Goal: Task Accomplishment & Management: Use online tool/utility

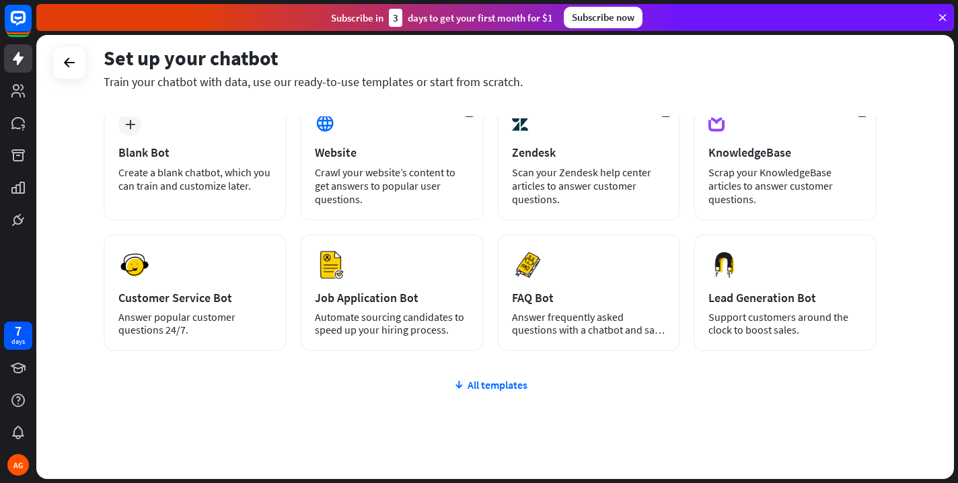
scroll to position [92, 0]
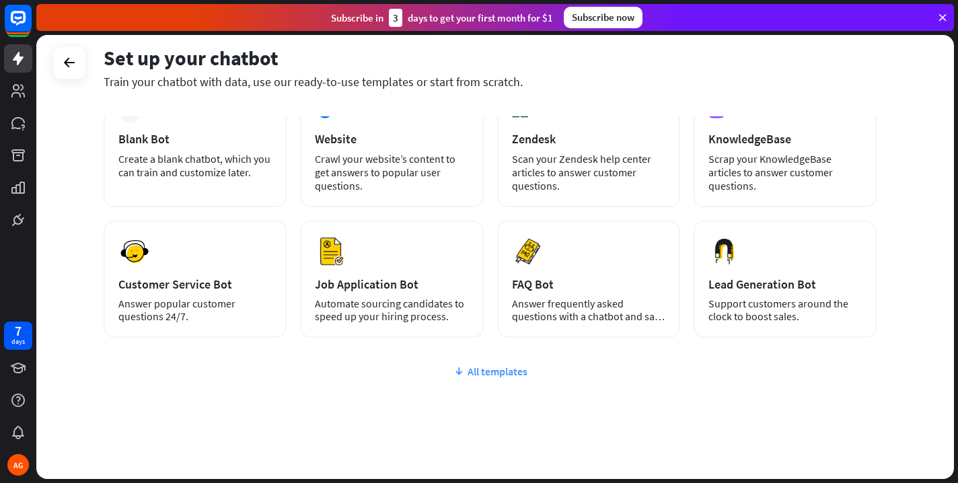
click at [481, 371] on div "All templates" at bounding box center [490, 371] width 773 height 13
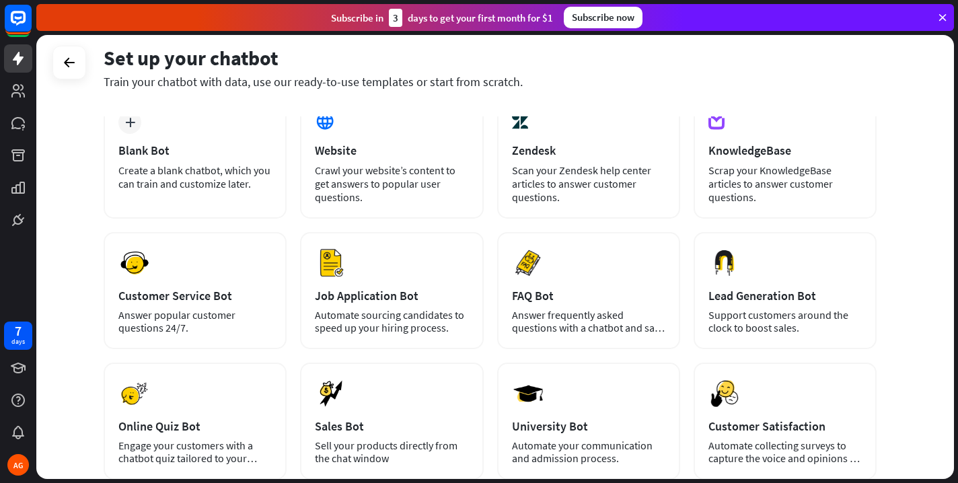
scroll to position [0, 0]
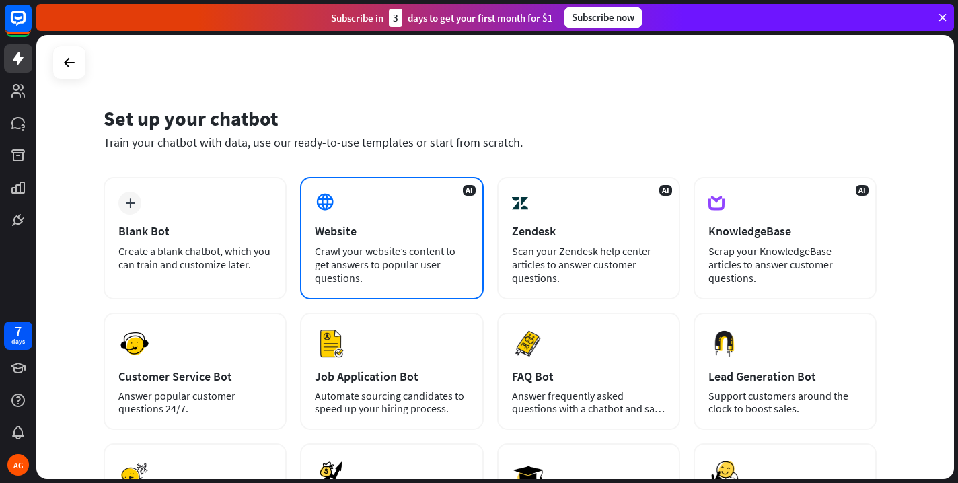
click at [419, 243] on div "AI Website Crawl your website’s content to get answers to popular user question…" at bounding box center [391, 238] width 183 height 122
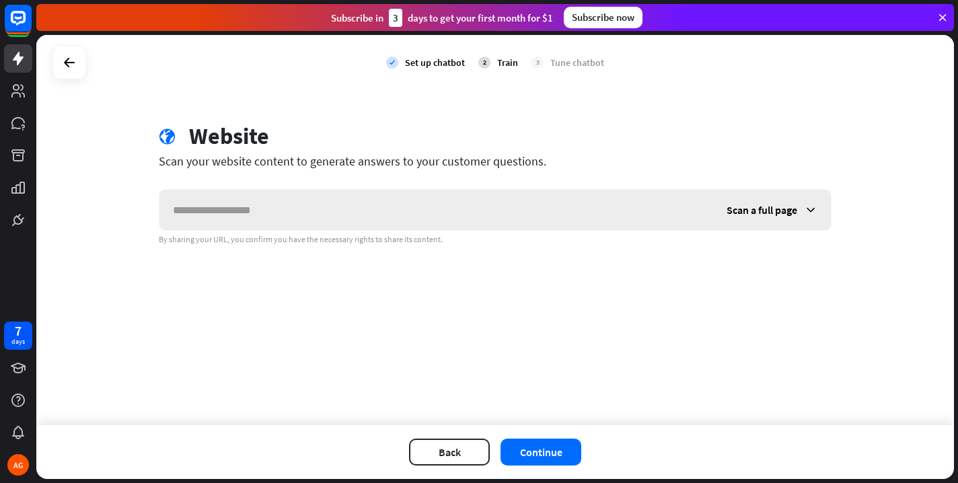
click at [365, 214] on input "text" at bounding box center [436, 210] width 554 height 40
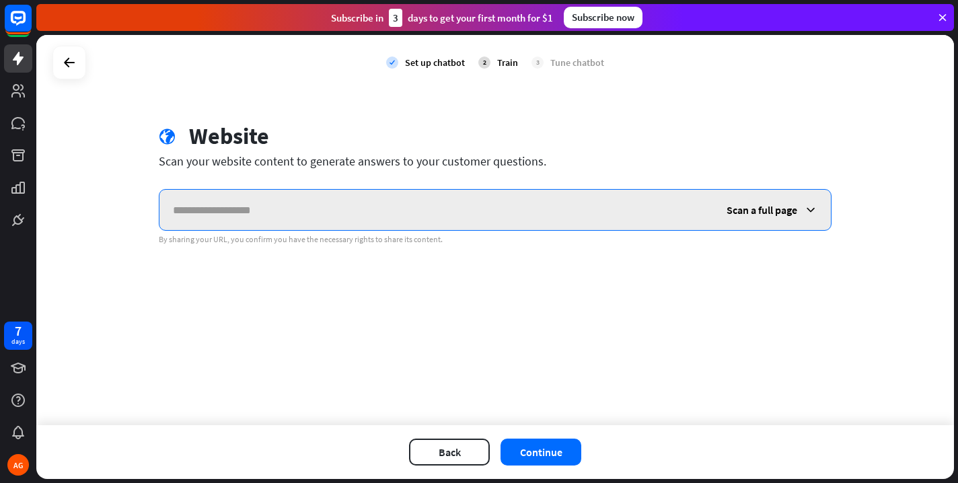
click at [275, 211] on input "text" at bounding box center [436, 210] width 554 height 40
paste input "**********"
type input "**********"
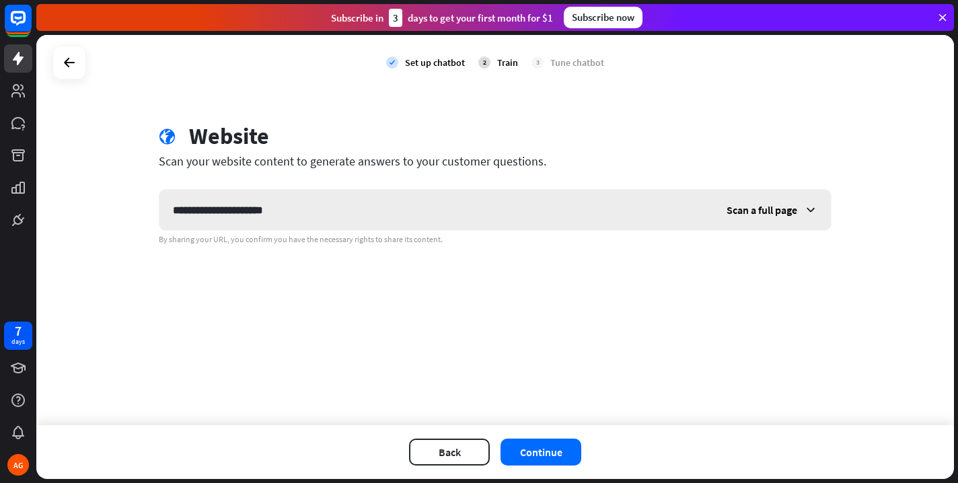
click at [773, 209] on span "Scan a full page" at bounding box center [762, 209] width 71 height 13
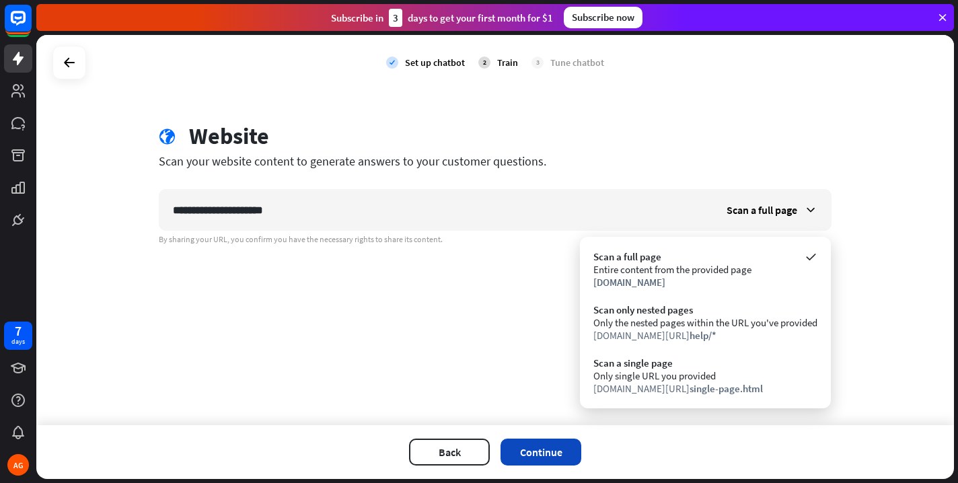
click at [538, 452] on button "Continue" at bounding box center [541, 452] width 81 height 27
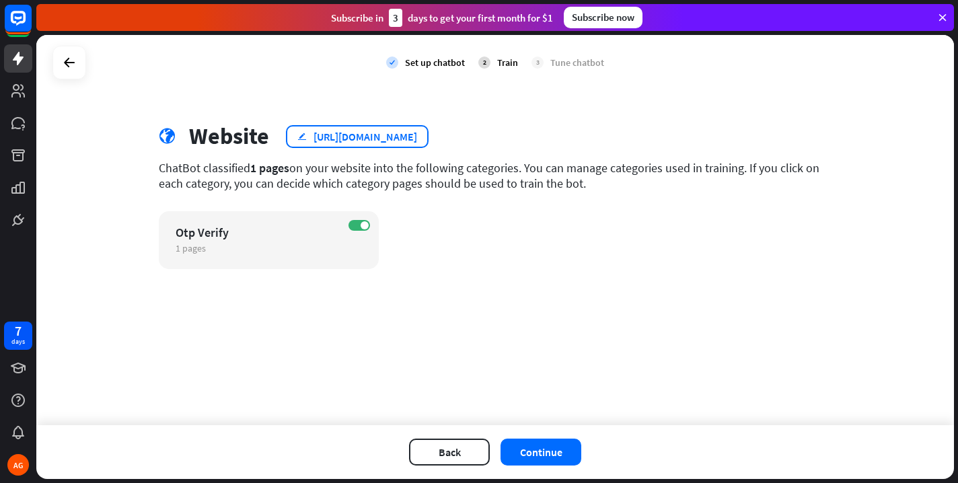
click at [406, 137] on div "[URL][DOMAIN_NAME]" at bounding box center [366, 136] width 104 height 13
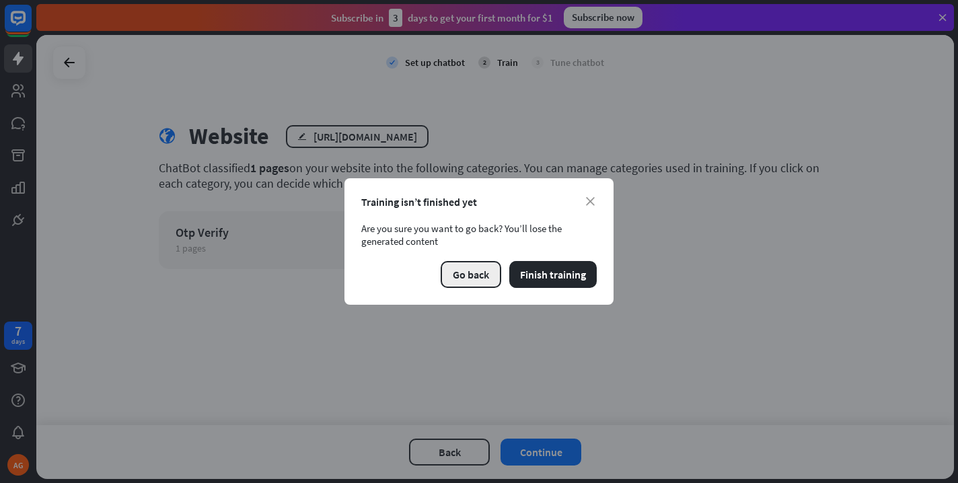
click at [479, 276] on button "Go back" at bounding box center [471, 274] width 61 height 27
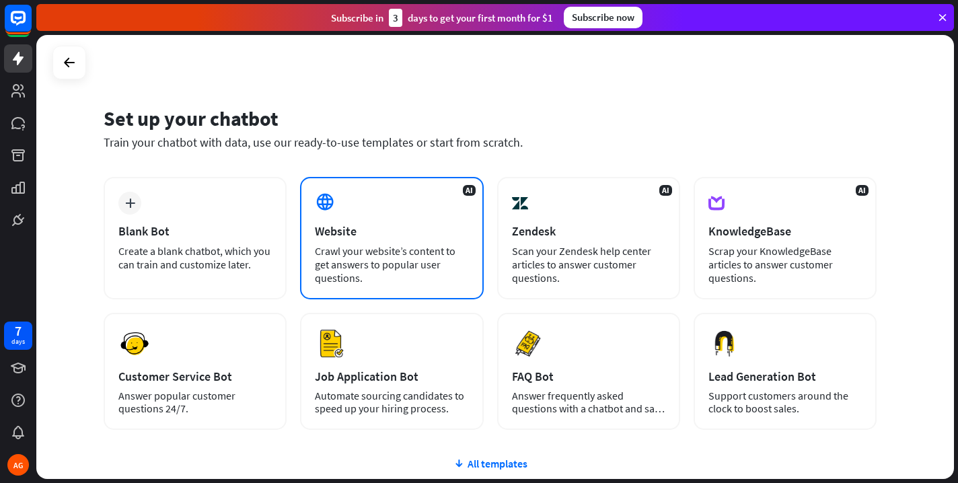
click at [423, 248] on div "Crawl your website’s content to get answers to popular user questions." at bounding box center [391, 264] width 153 height 40
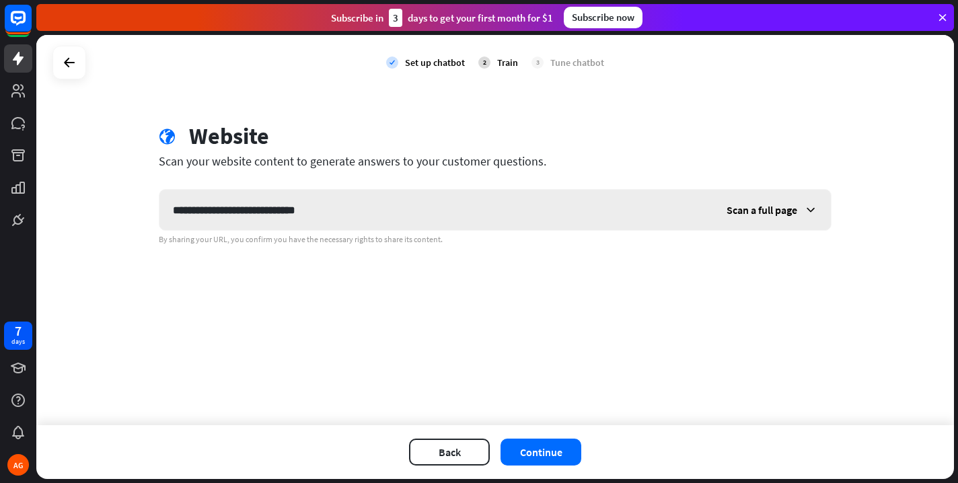
type input "**********"
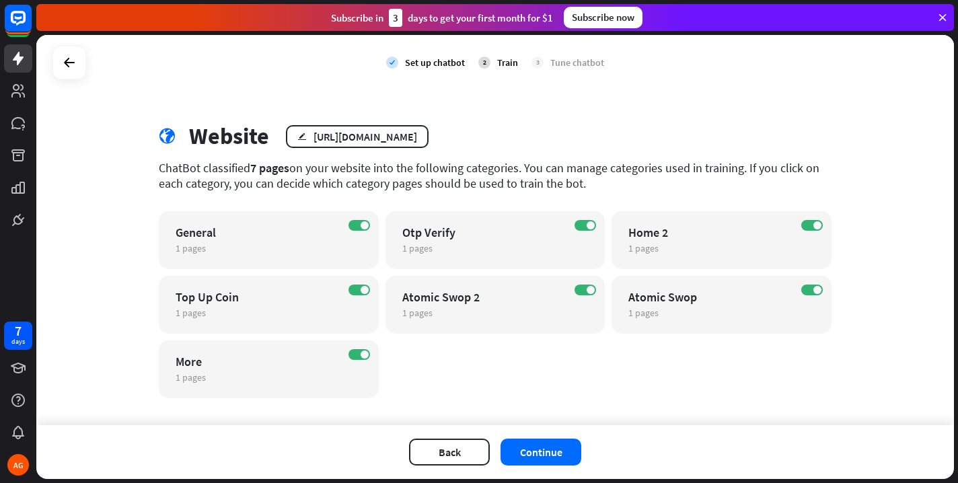
scroll to position [16, 0]
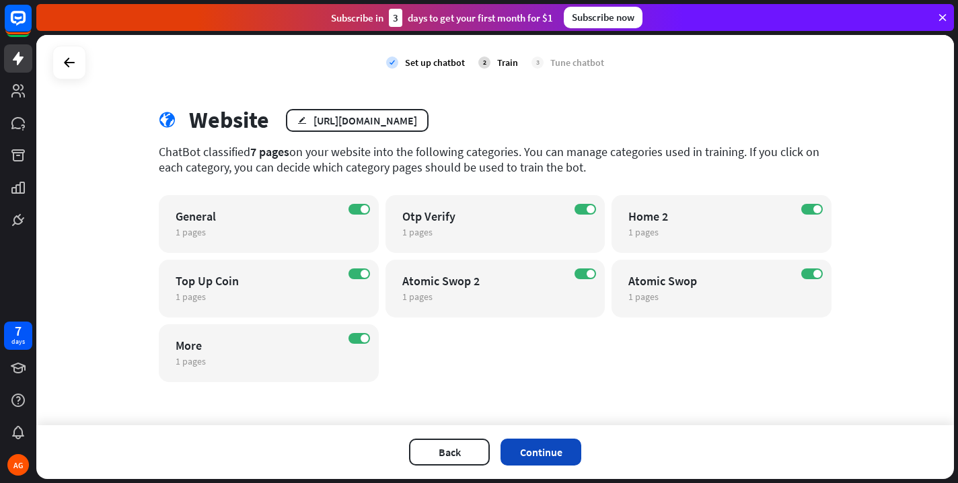
click at [538, 453] on button "Continue" at bounding box center [541, 452] width 81 height 27
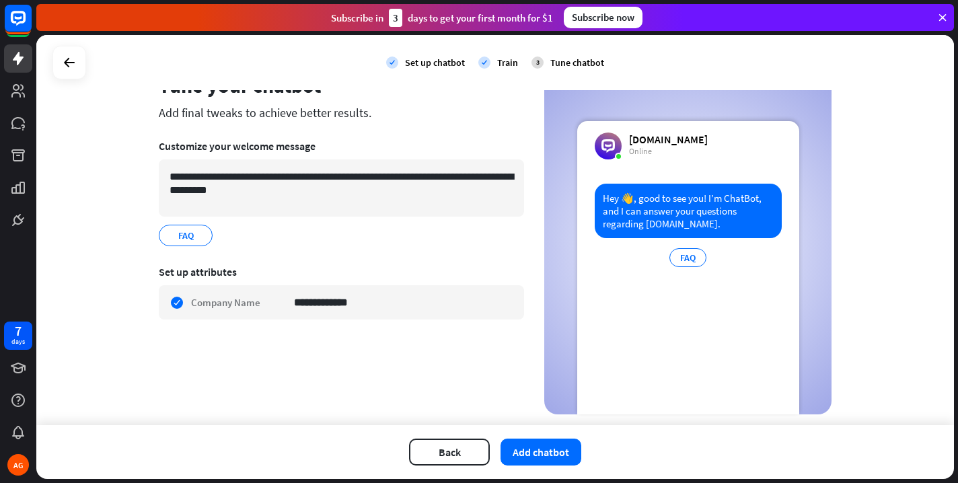
scroll to position [54, 0]
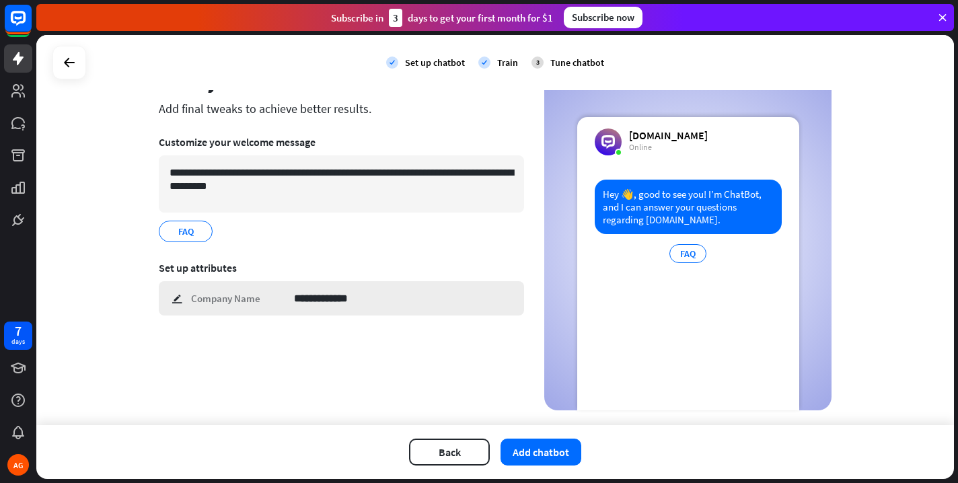
click at [180, 297] on div "**********" at bounding box center [341, 298] width 365 height 34
click at [341, 297] on input "**********" at bounding box center [403, 298] width 219 height 33
click at [360, 297] on input "**********" at bounding box center [403, 298] width 219 height 33
click at [300, 299] on input "**********" at bounding box center [403, 298] width 219 height 33
type input "**********"
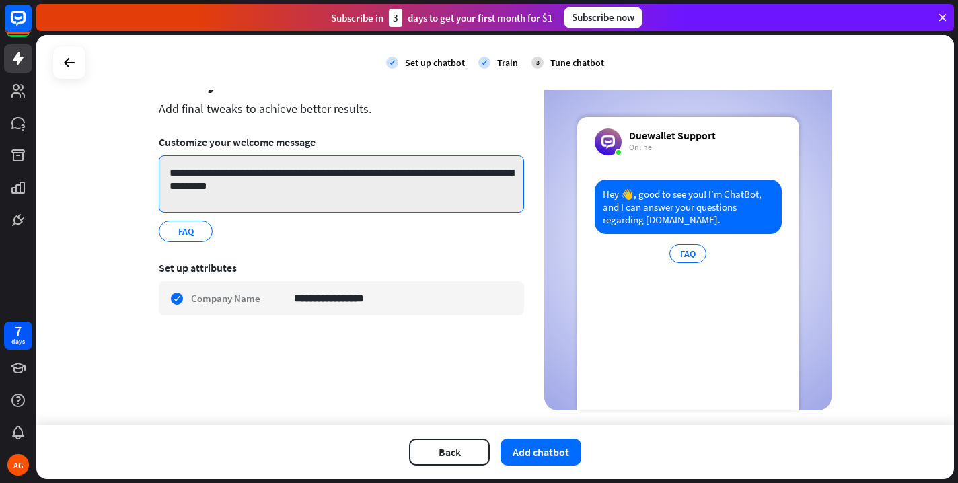
click at [205, 174] on textarea "**********" at bounding box center [341, 183] width 365 height 57
click at [333, 174] on textarea "**********" at bounding box center [341, 183] width 365 height 57
click at [299, 172] on textarea "**********" at bounding box center [341, 183] width 365 height 57
type textarea "**********"
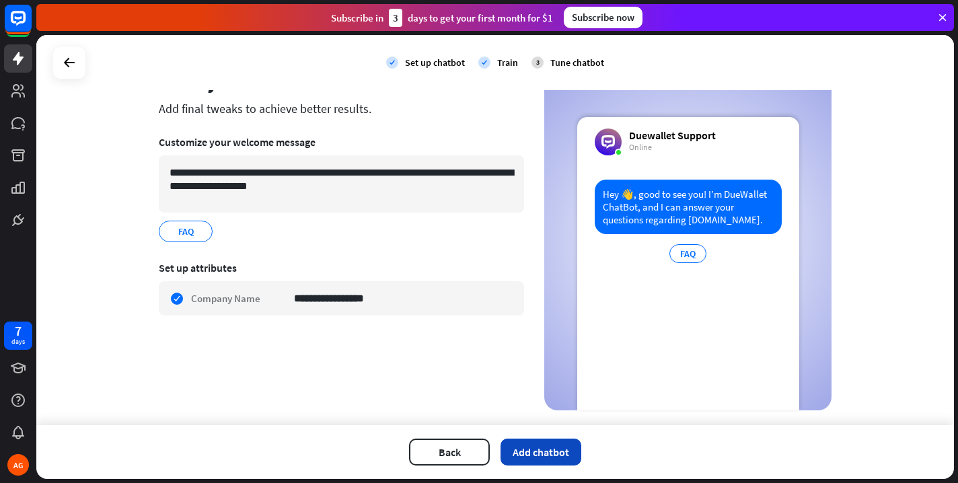
click at [534, 449] on button "Add chatbot" at bounding box center [541, 452] width 81 height 27
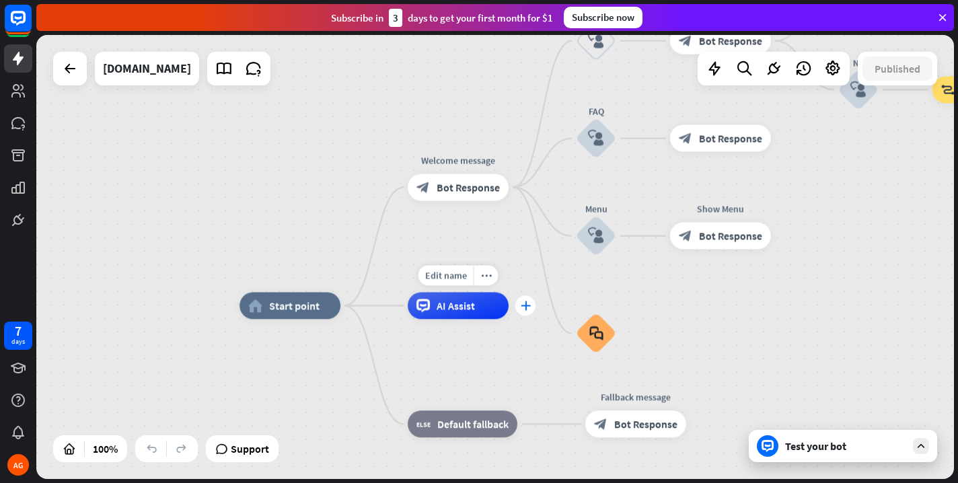
click at [522, 304] on icon "plus" at bounding box center [525, 305] width 10 height 9
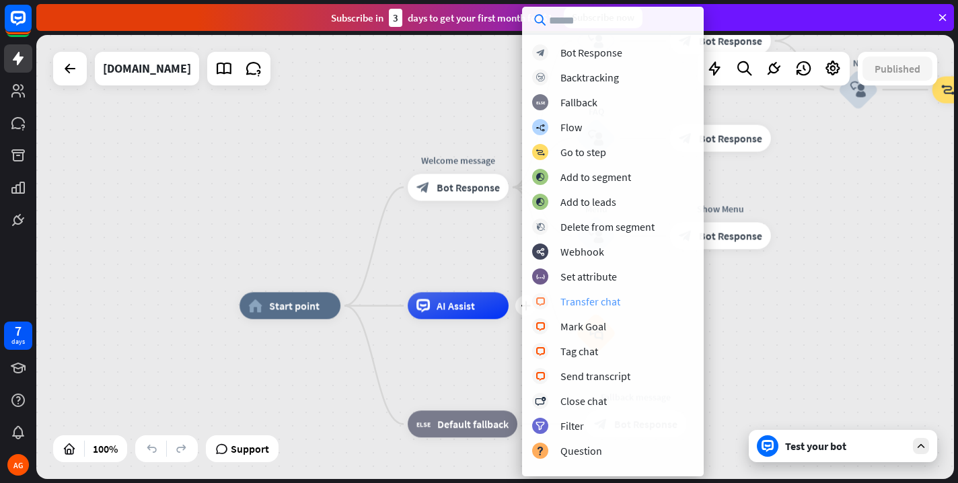
click at [565, 300] on div "Transfer chat" at bounding box center [591, 301] width 60 height 13
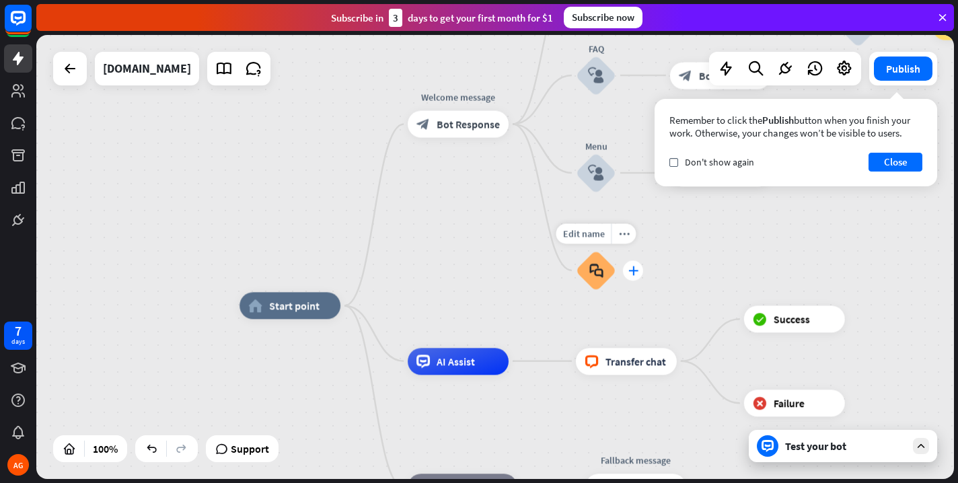
click at [630, 273] on icon "plus" at bounding box center [633, 270] width 10 height 9
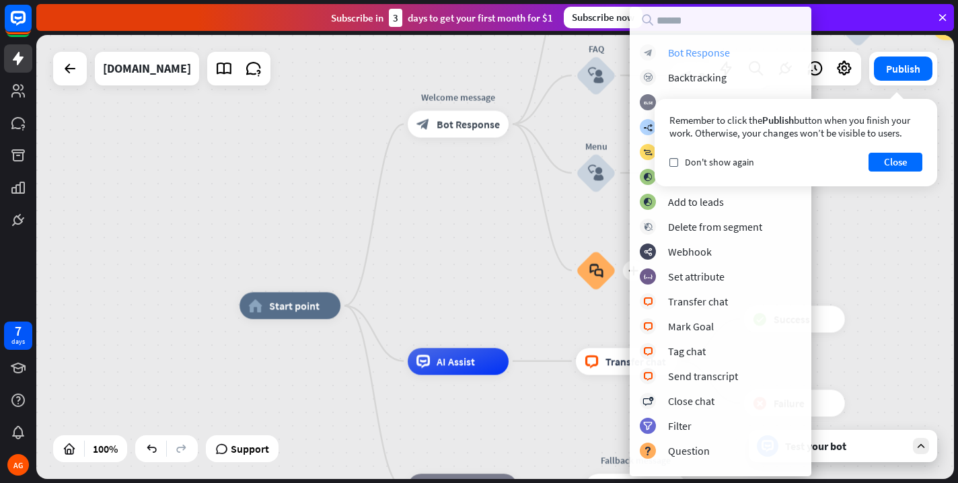
click at [680, 56] on div "Bot Response" at bounding box center [699, 52] width 62 height 13
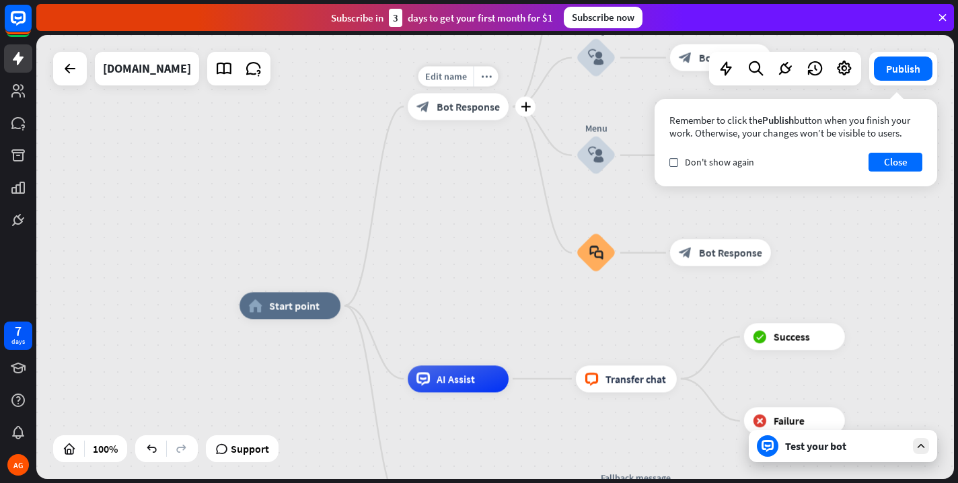
click at [455, 105] on span "Bot Response" at bounding box center [468, 106] width 63 height 13
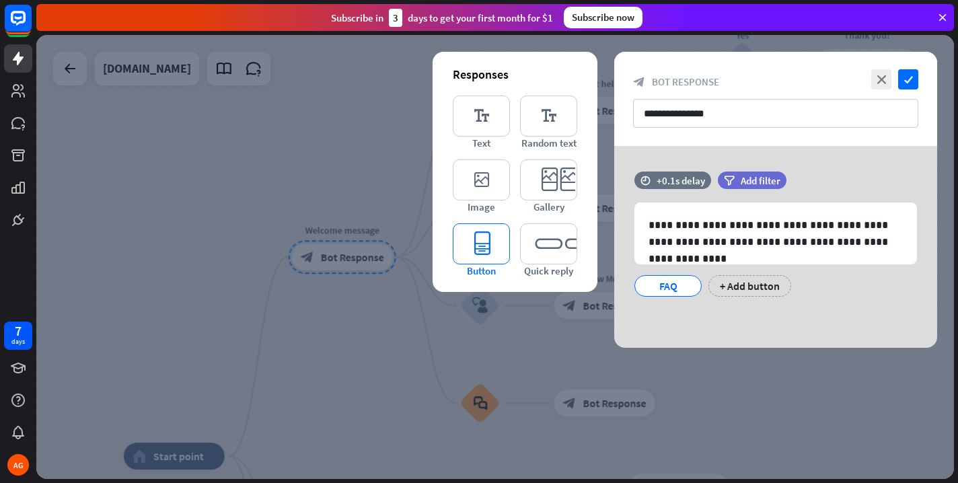
click at [477, 250] on icon "editor_button" at bounding box center [481, 243] width 57 height 41
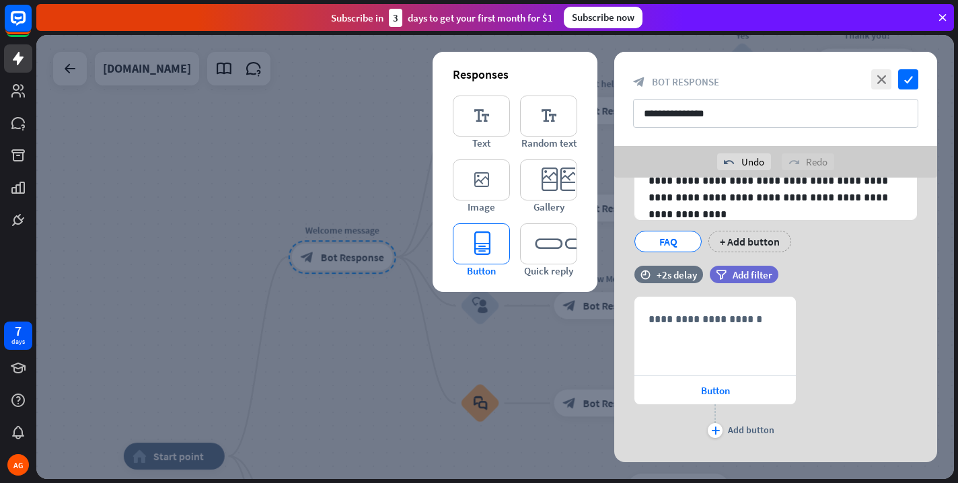
scroll to position [102, 0]
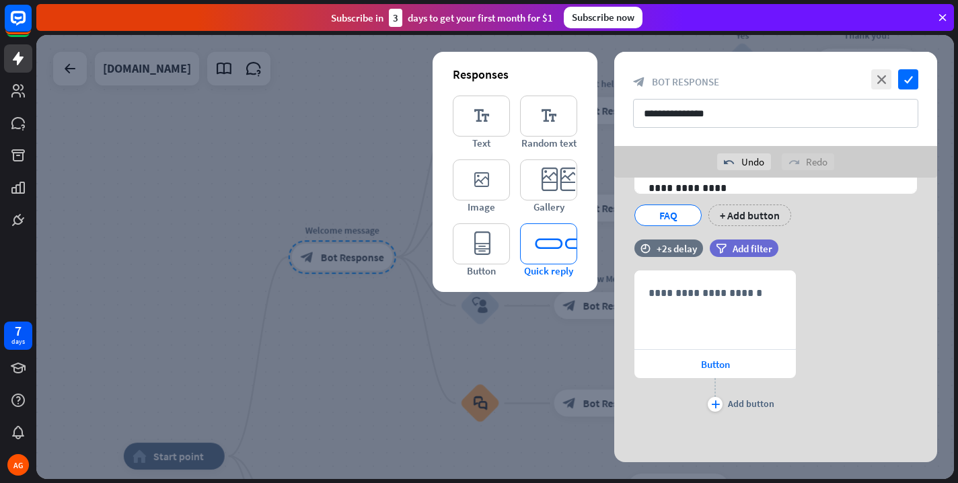
click at [551, 245] on icon "editor_quick_replies" at bounding box center [548, 243] width 57 height 41
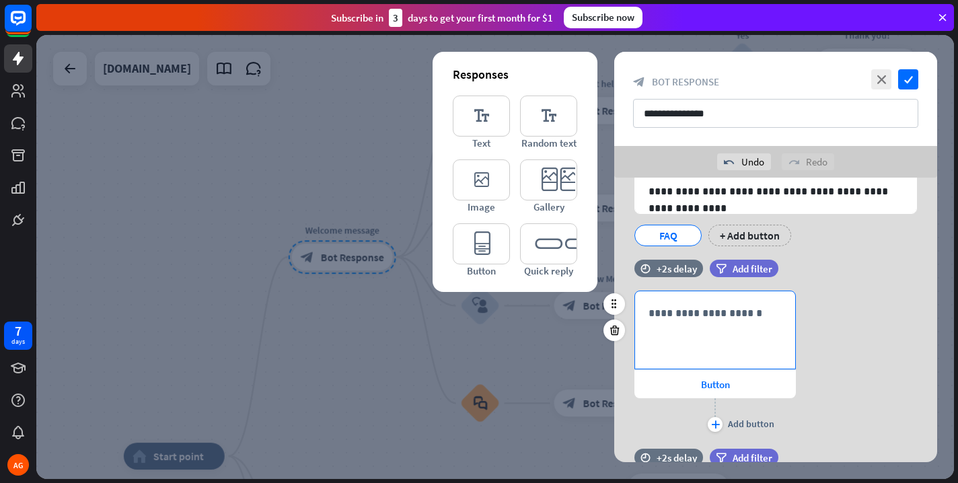
scroll to position [86, 0]
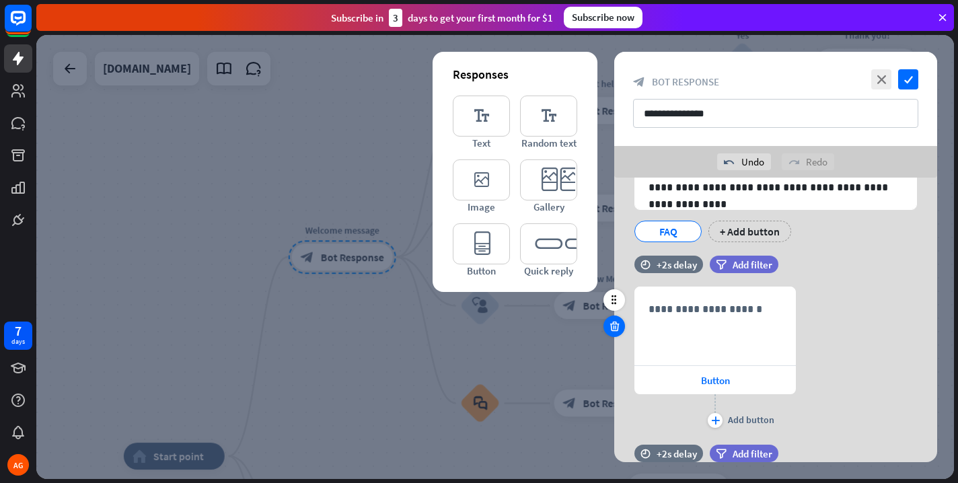
click at [616, 327] on icon at bounding box center [614, 326] width 13 height 12
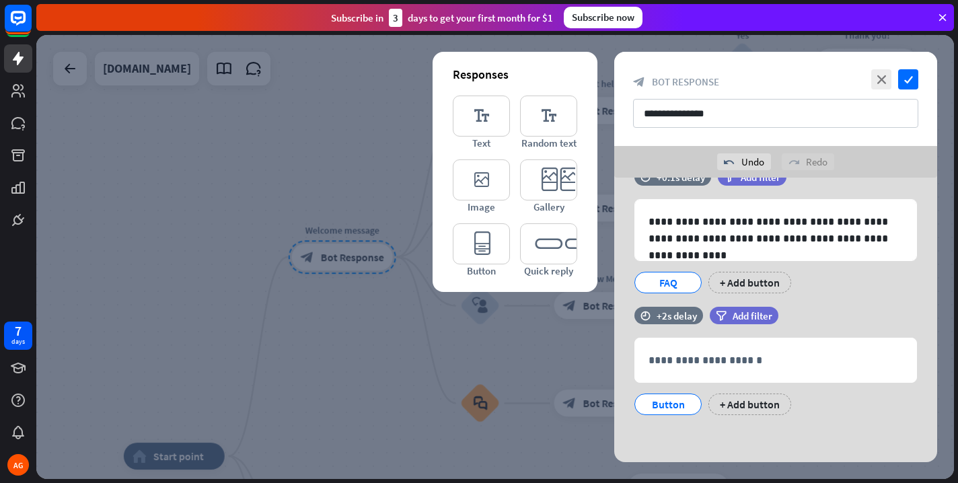
scroll to position [35, 0]
click at [616, 375] on icon at bounding box center [614, 377] width 13 height 12
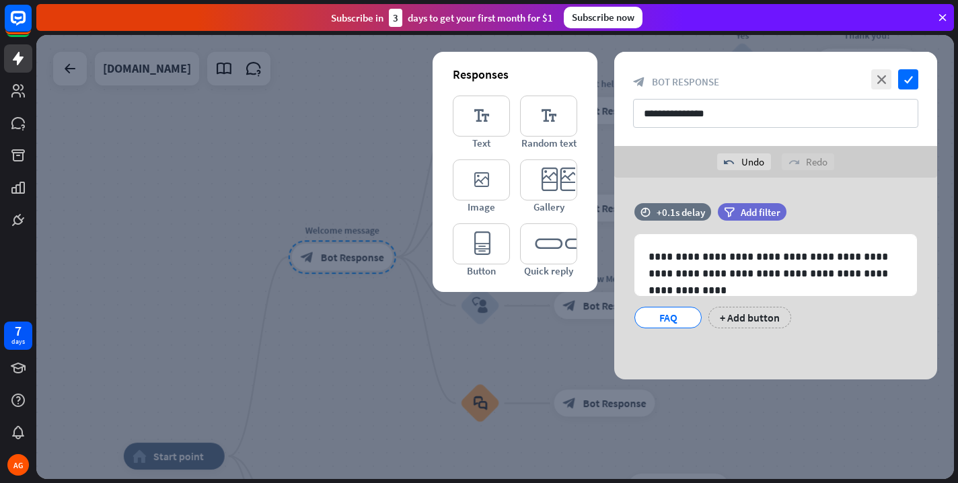
scroll to position [0, 0]
click at [904, 80] on icon "check" at bounding box center [908, 79] width 20 height 20
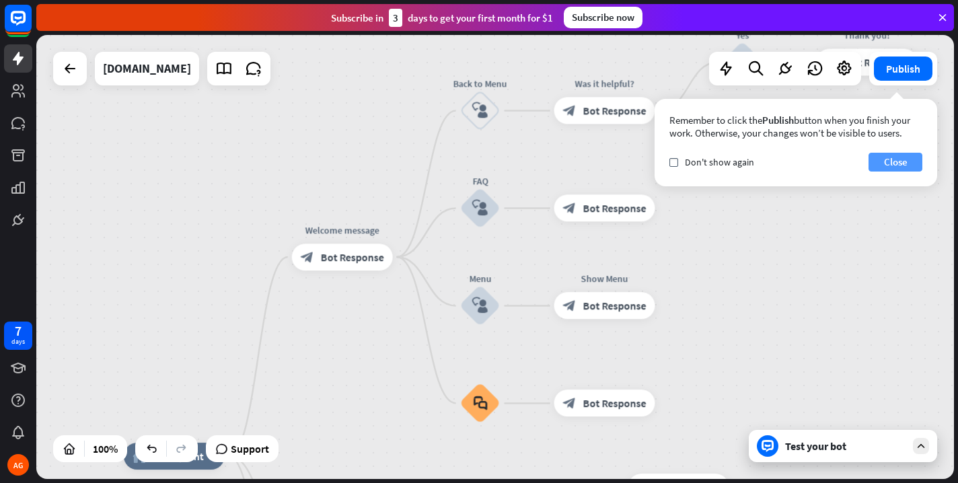
click at [902, 164] on button "Close" at bounding box center [896, 162] width 54 height 19
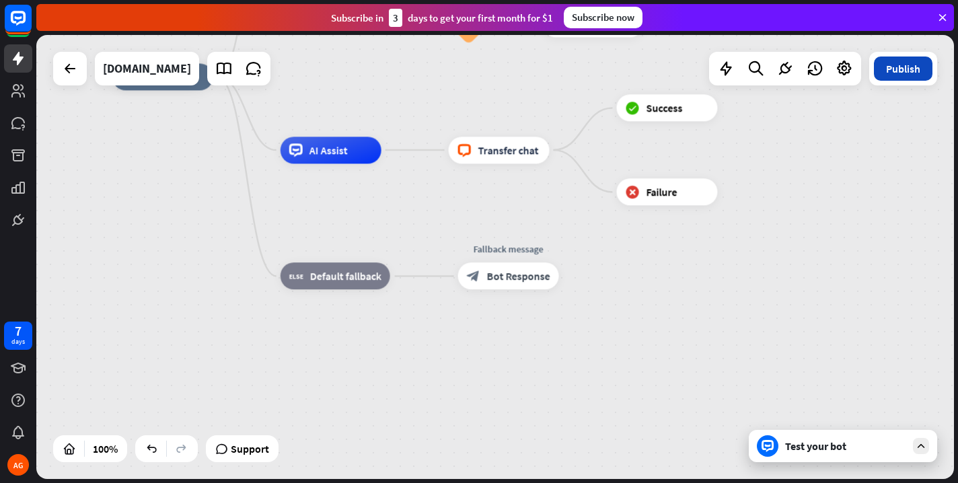
click at [906, 73] on button "Publish" at bounding box center [903, 69] width 59 height 24
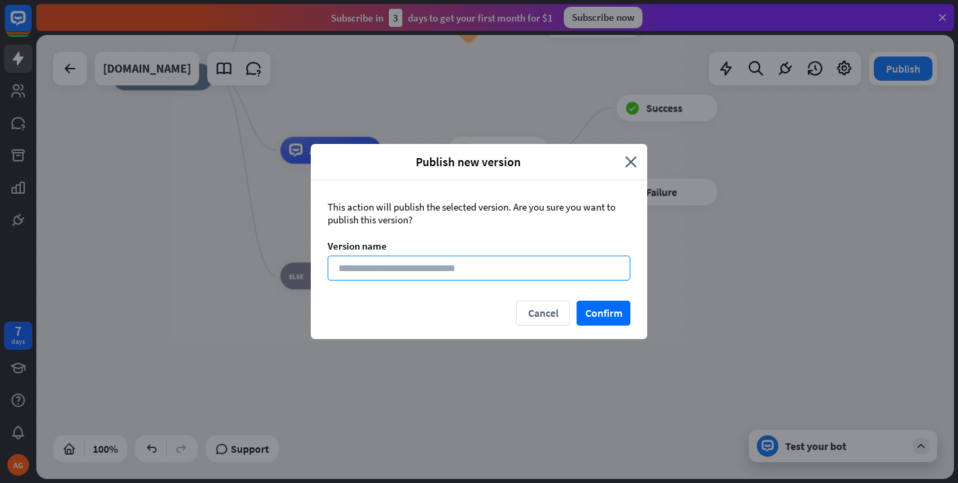
click at [507, 276] on input at bounding box center [479, 268] width 303 height 25
type input "**********"
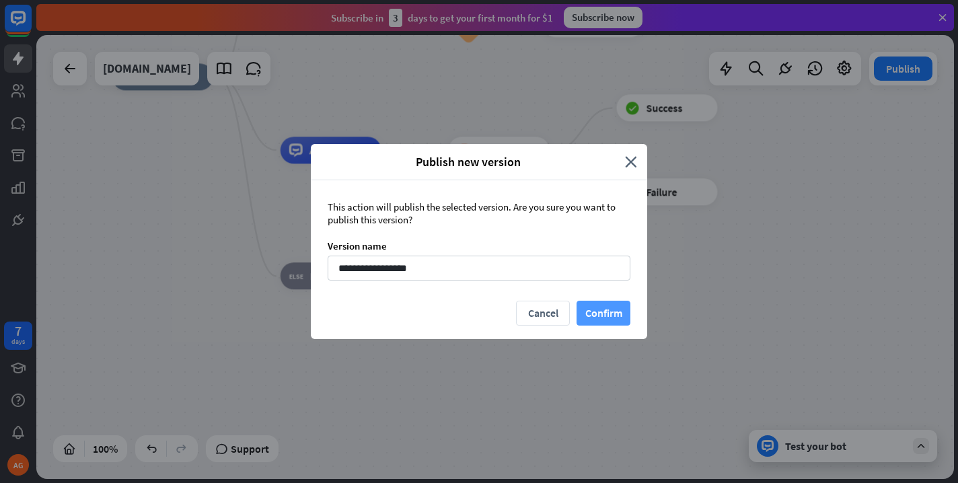
click at [596, 310] on button "Confirm" at bounding box center [604, 313] width 54 height 25
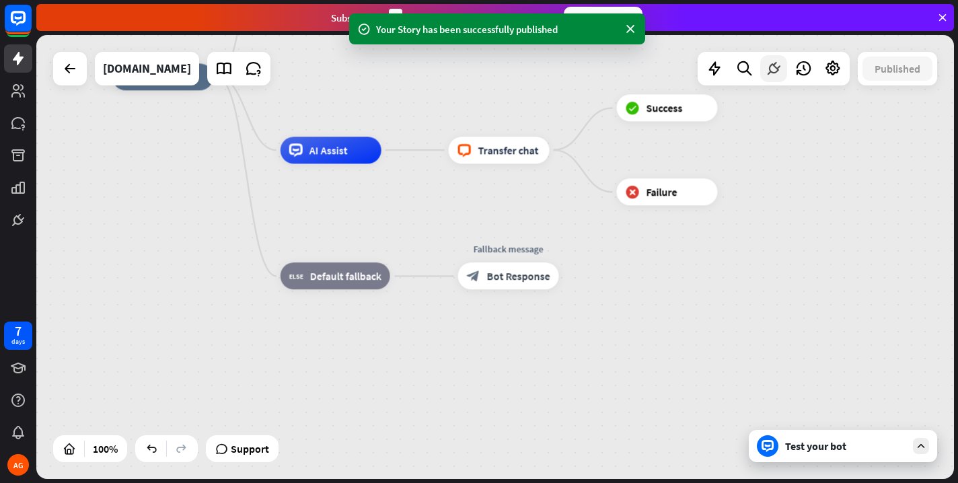
click at [771, 73] on icon at bounding box center [773, 68] width 17 height 17
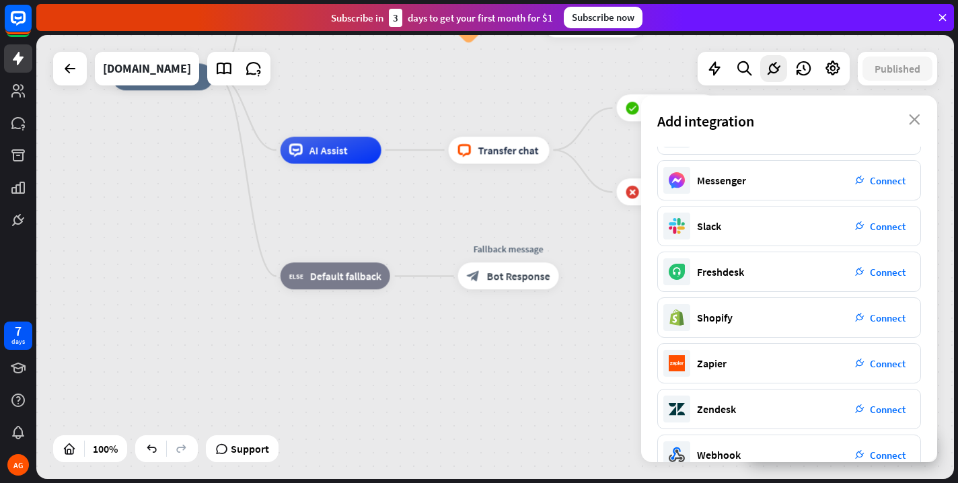
scroll to position [244, 0]
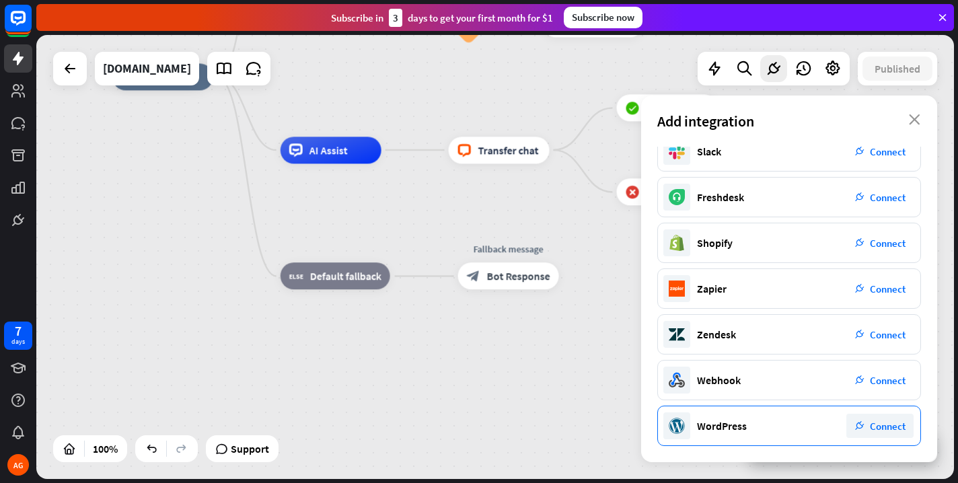
click at [867, 422] on div "plug_integration Connect" at bounding box center [880, 426] width 67 height 24
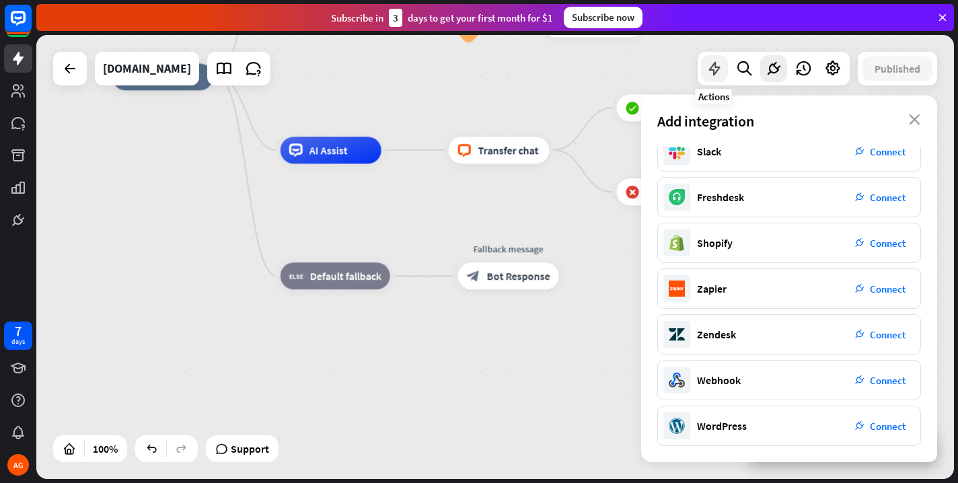
click at [709, 71] on icon at bounding box center [714, 68] width 17 height 17
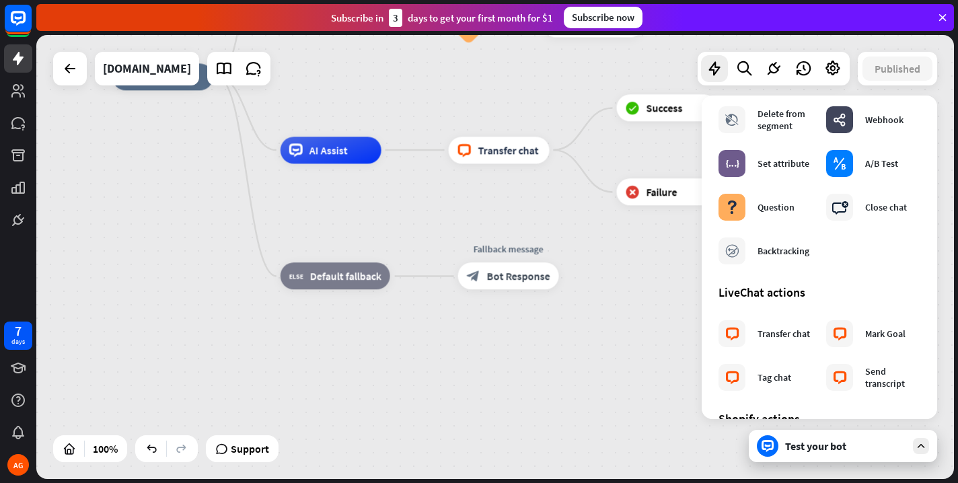
scroll to position [0, 0]
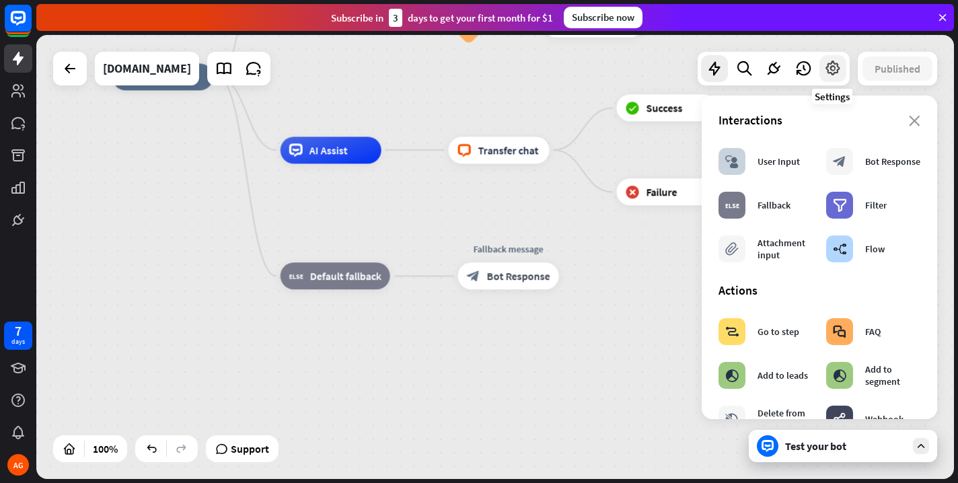
click at [834, 71] on icon at bounding box center [832, 68] width 17 height 17
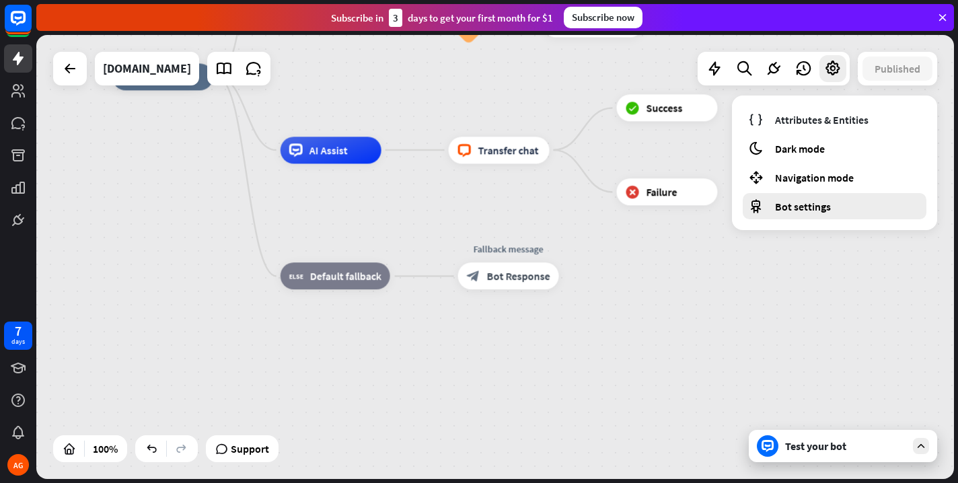
click at [811, 205] on span "Bot settings" at bounding box center [803, 206] width 56 height 13
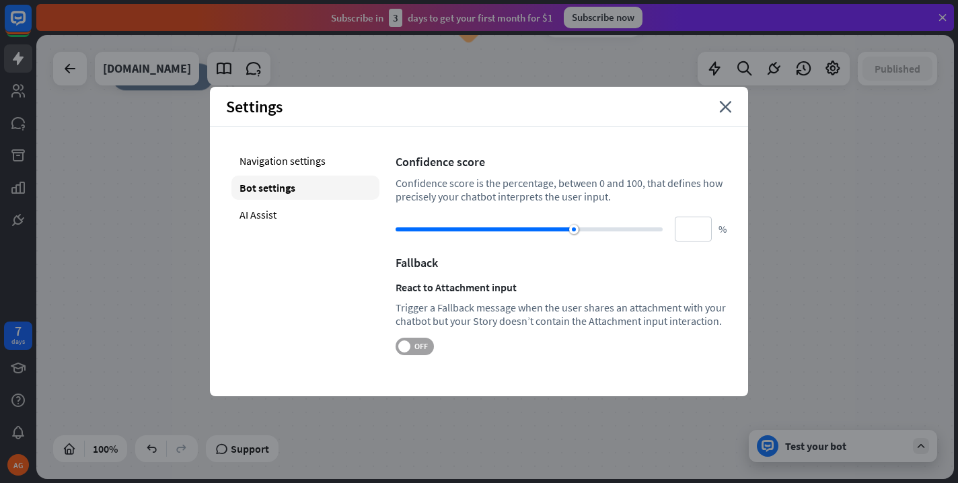
click at [421, 350] on span "OFF" at bounding box center [420, 346] width 21 height 11
click at [409, 343] on span "ON" at bounding box center [408, 346] width 21 height 11
click at [731, 106] on icon "close" at bounding box center [725, 107] width 13 height 12
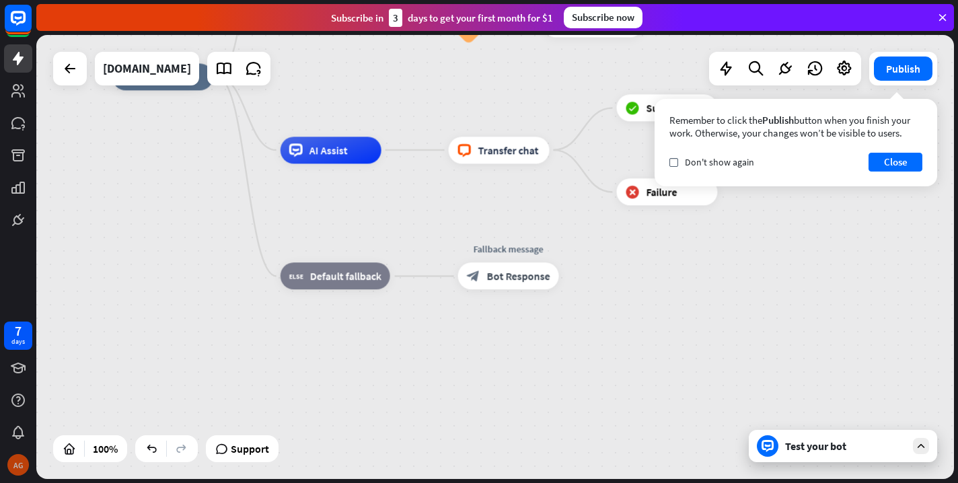
click at [19, 466] on div "AG" at bounding box center [18, 465] width 22 height 22
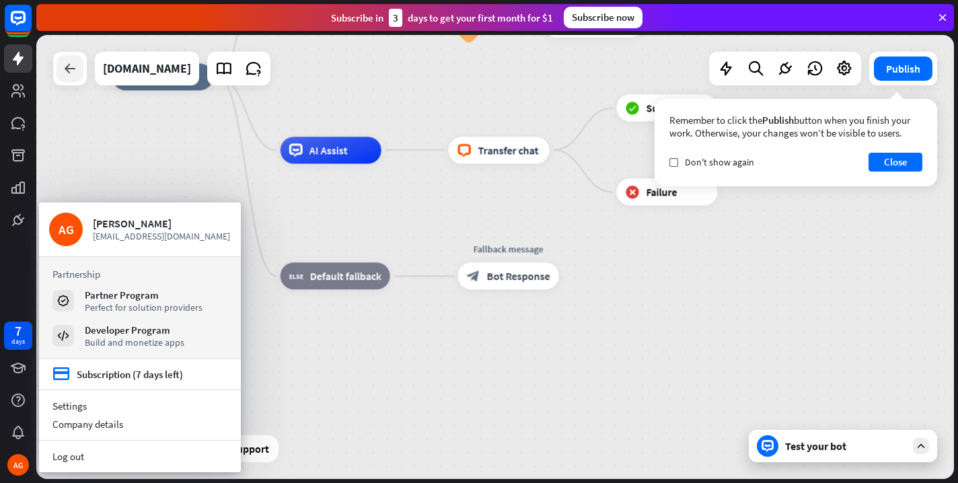
click at [63, 71] on icon at bounding box center [70, 69] width 16 height 16
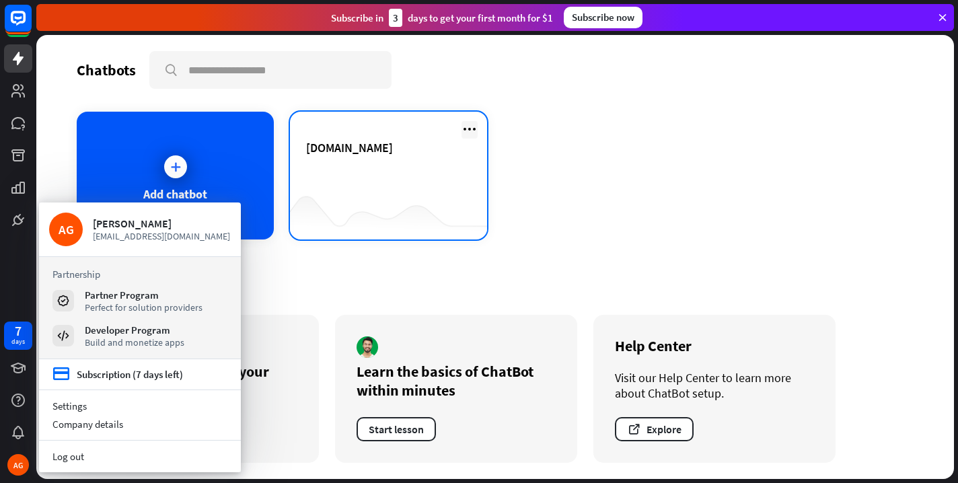
click at [474, 128] on icon at bounding box center [470, 129] width 16 height 16
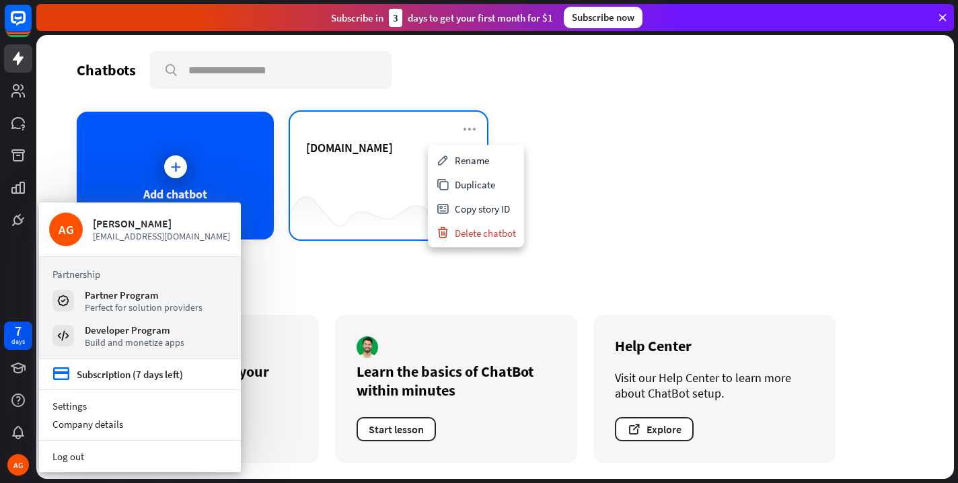
click at [391, 177] on div "[DOMAIN_NAME]" at bounding box center [388, 163] width 165 height 47
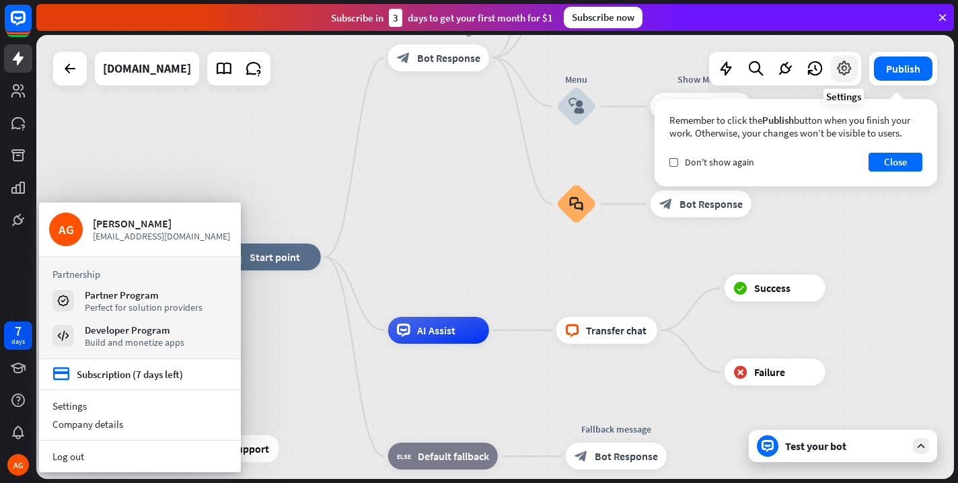
click at [845, 73] on icon at bounding box center [844, 68] width 17 height 17
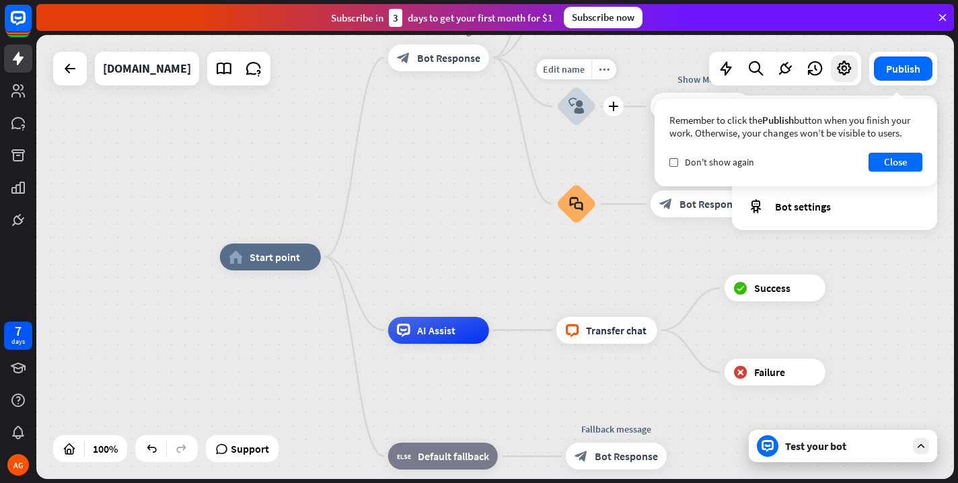
click at [579, 110] on icon "block_user_input" at bounding box center [577, 106] width 16 height 16
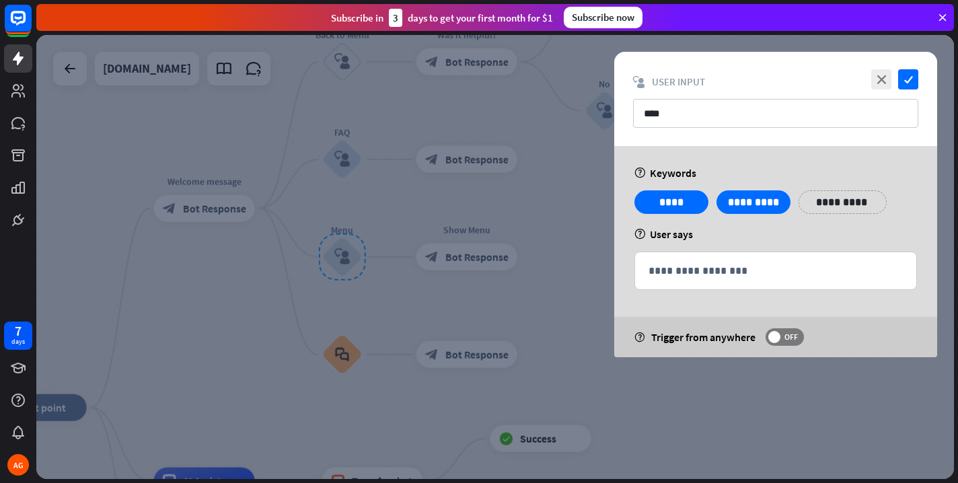
click at [787, 349] on div "help Trigger from anywhere OFF" at bounding box center [775, 337] width 323 height 40
click at [787, 342] on span "OFF" at bounding box center [791, 337] width 21 height 11
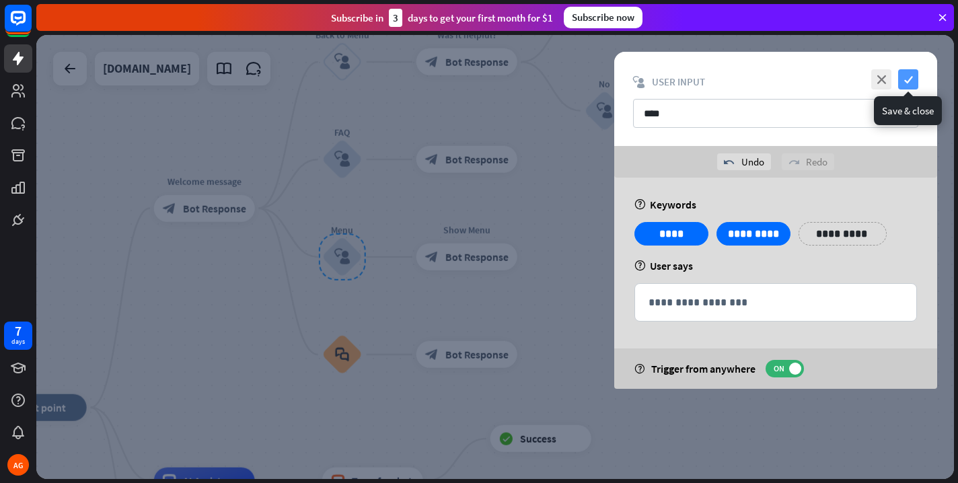
click at [906, 86] on icon "check" at bounding box center [908, 79] width 20 height 20
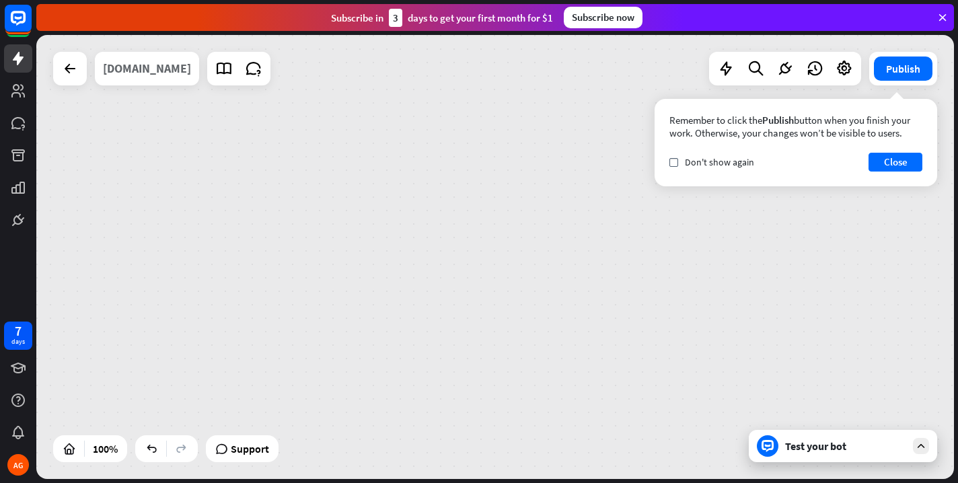
click at [143, 69] on div "[DOMAIN_NAME]" at bounding box center [147, 69] width 88 height 34
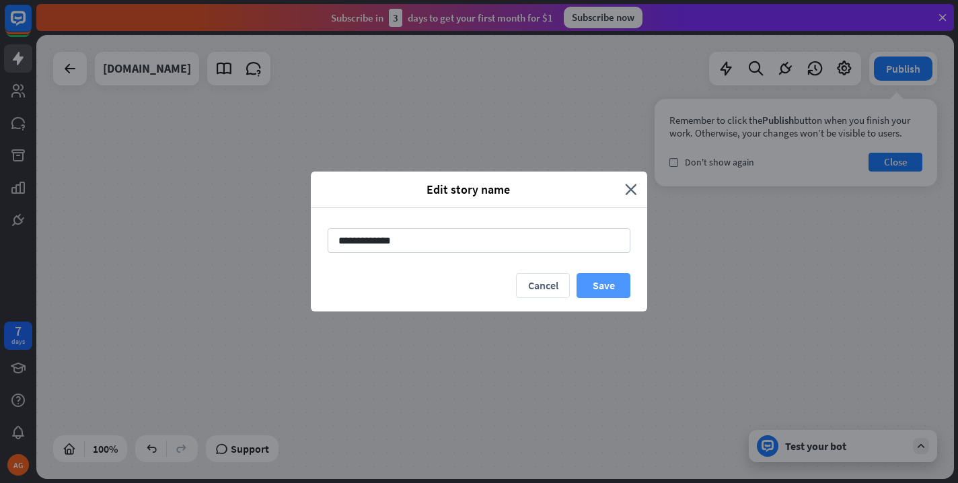
click at [598, 287] on button "Save" at bounding box center [604, 285] width 54 height 25
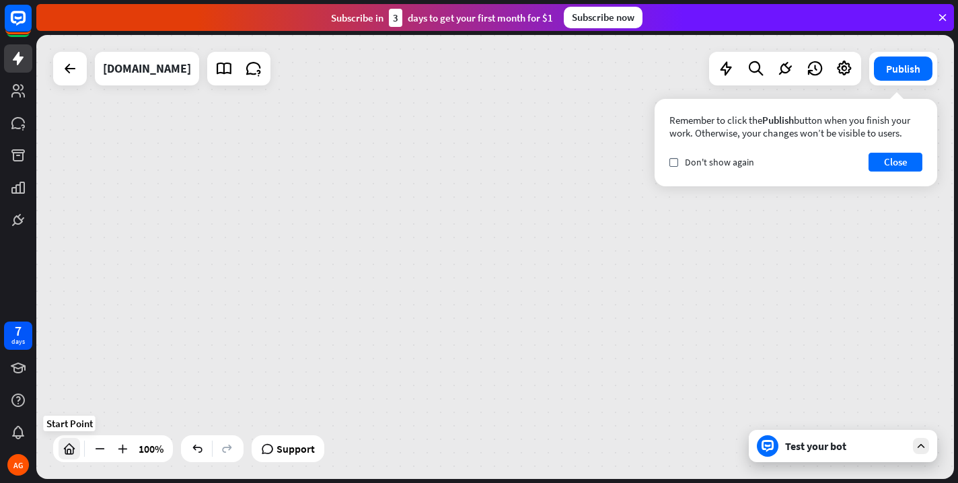
click at [69, 453] on icon at bounding box center [69, 448] width 13 height 13
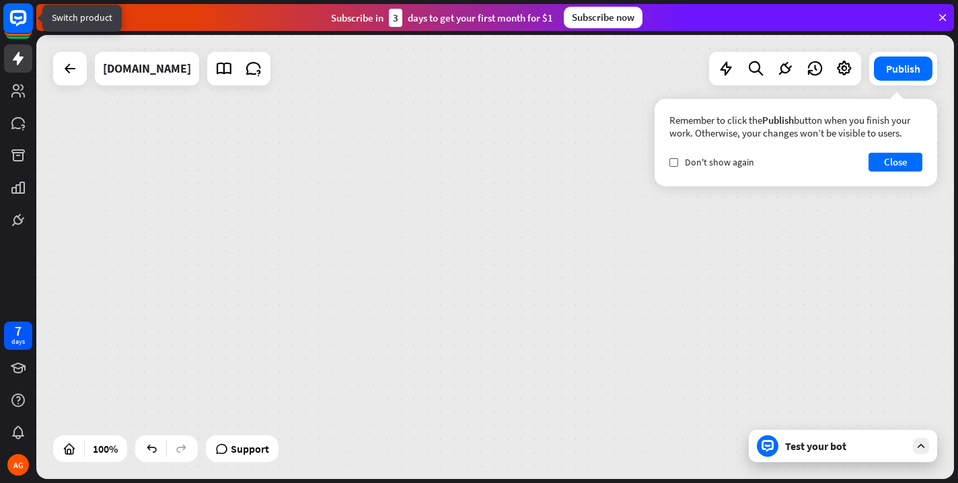
click at [14, 18] on icon at bounding box center [18, 17] width 8 height 3
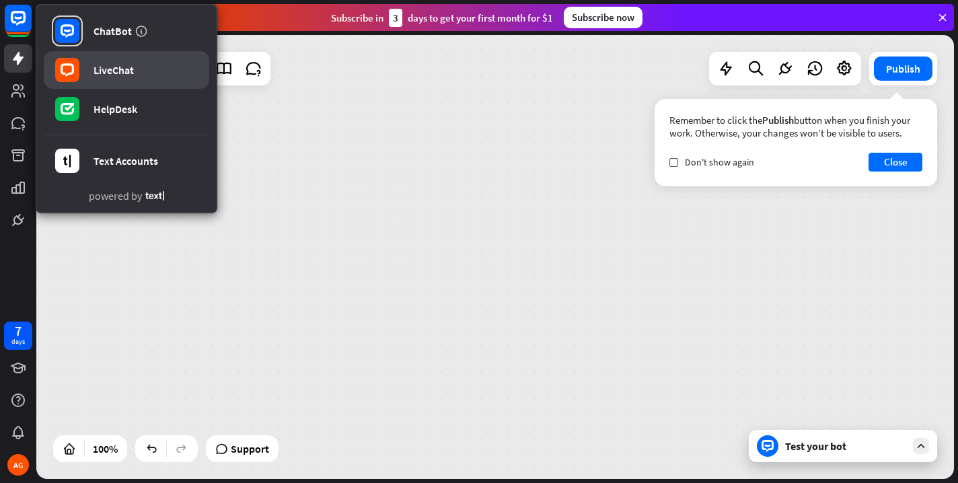
click at [98, 73] on div "LiveChat" at bounding box center [114, 69] width 40 height 13
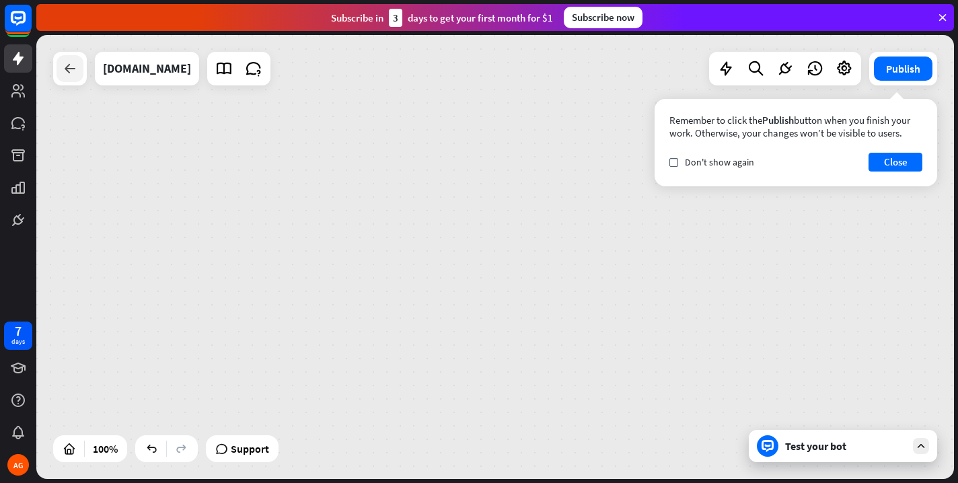
click at [71, 71] on icon at bounding box center [70, 69] width 16 height 16
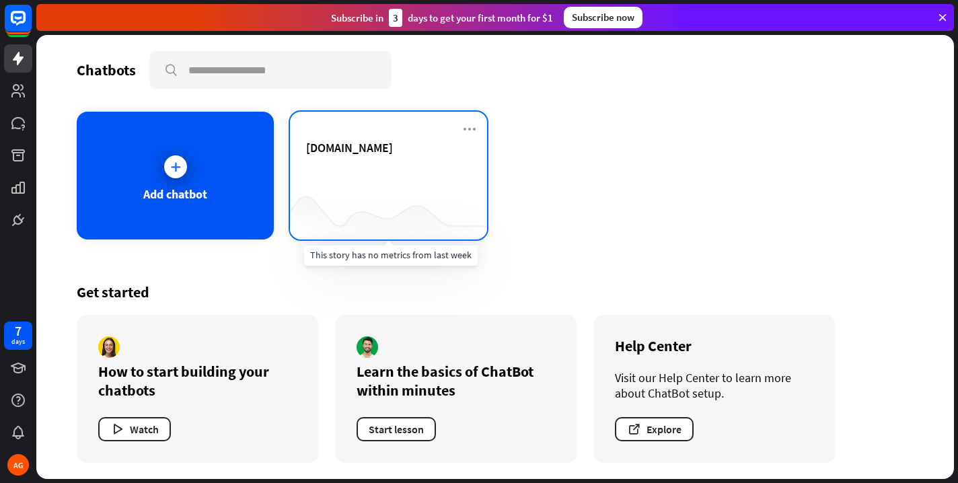
click at [332, 216] on div at bounding box center [388, 213] width 197 height 52
